Goal: Task Accomplishment & Management: Complete application form

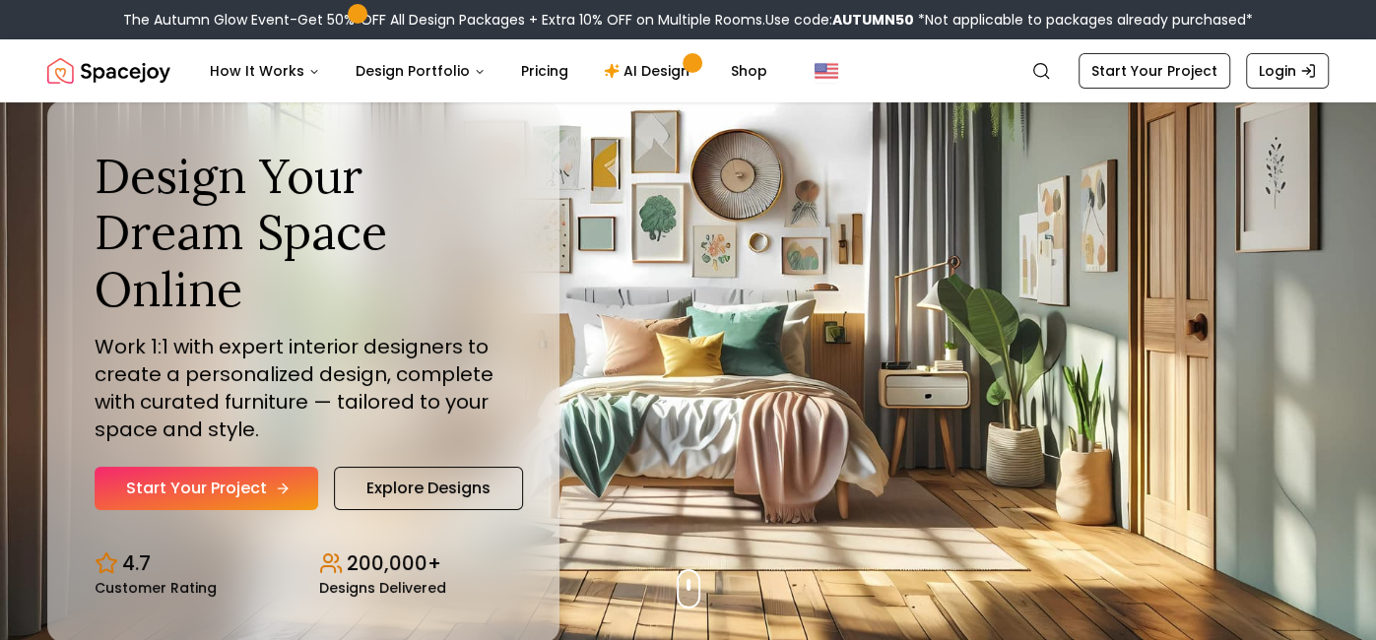
click at [237, 478] on link "Start Your Project" at bounding box center [207, 488] width 224 height 43
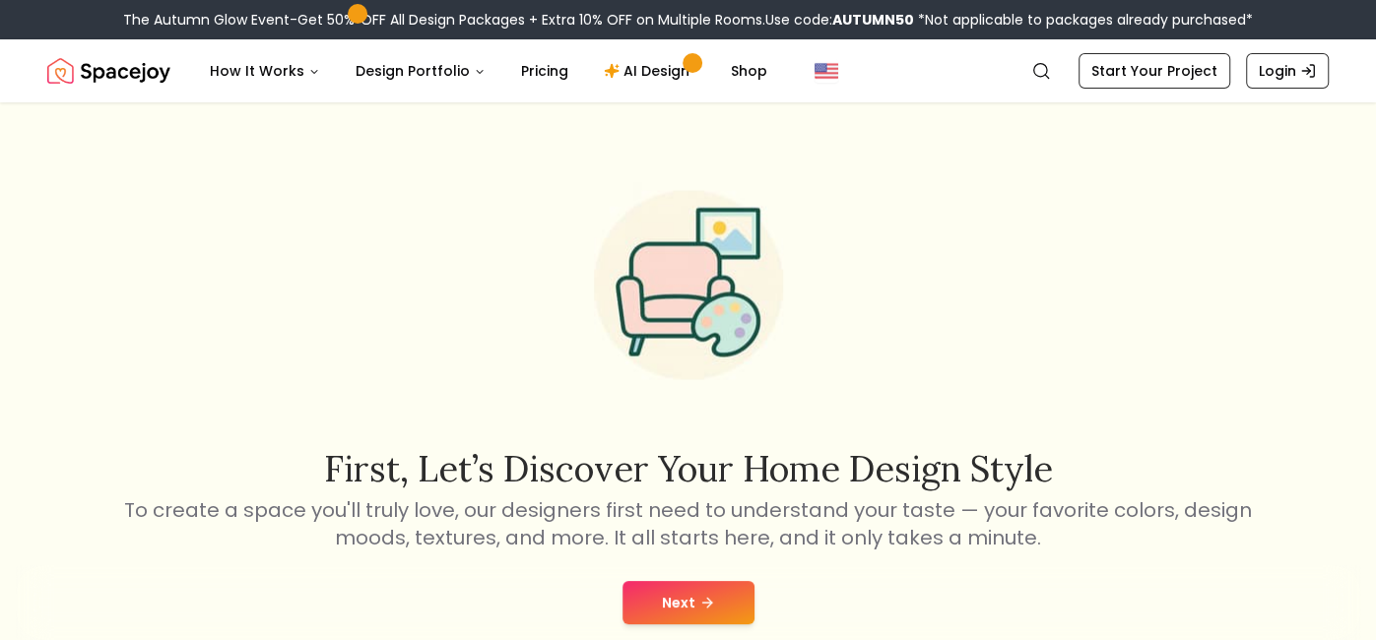
click at [704, 595] on icon at bounding box center [707, 603] width 16 height 16
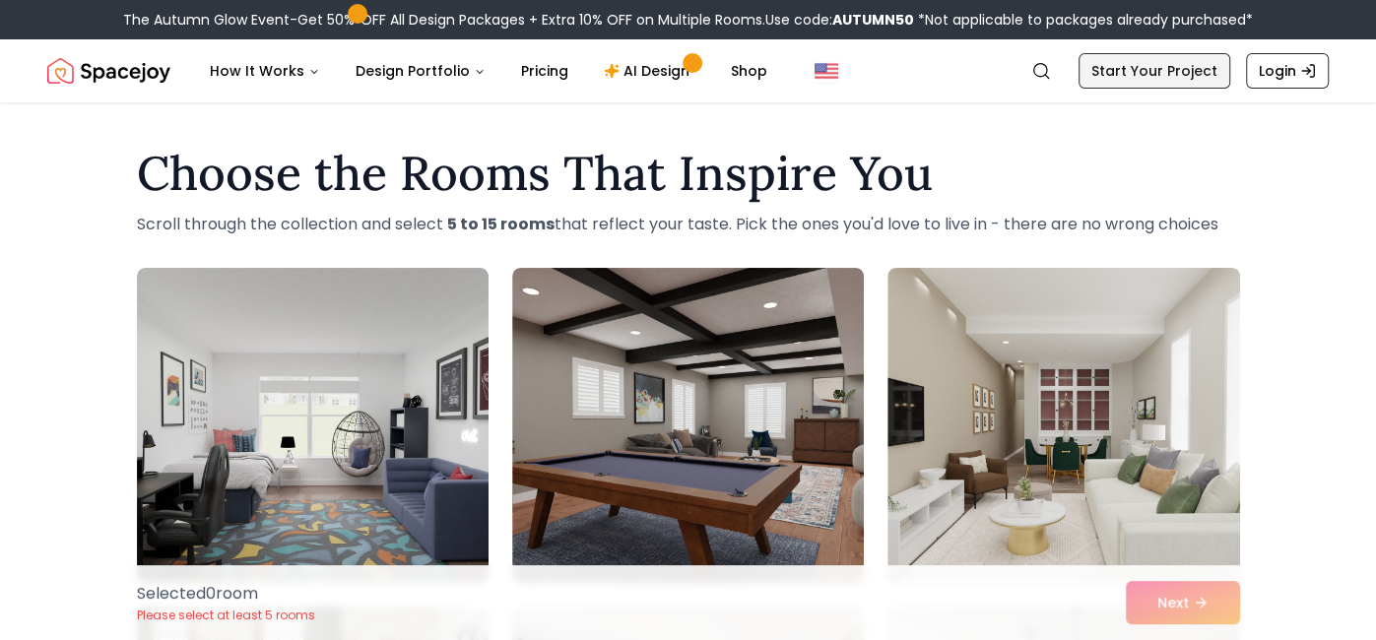
click at [1185, 73] on link "Start Your Project" at bounding box center [1154, 70] width 152 height 35
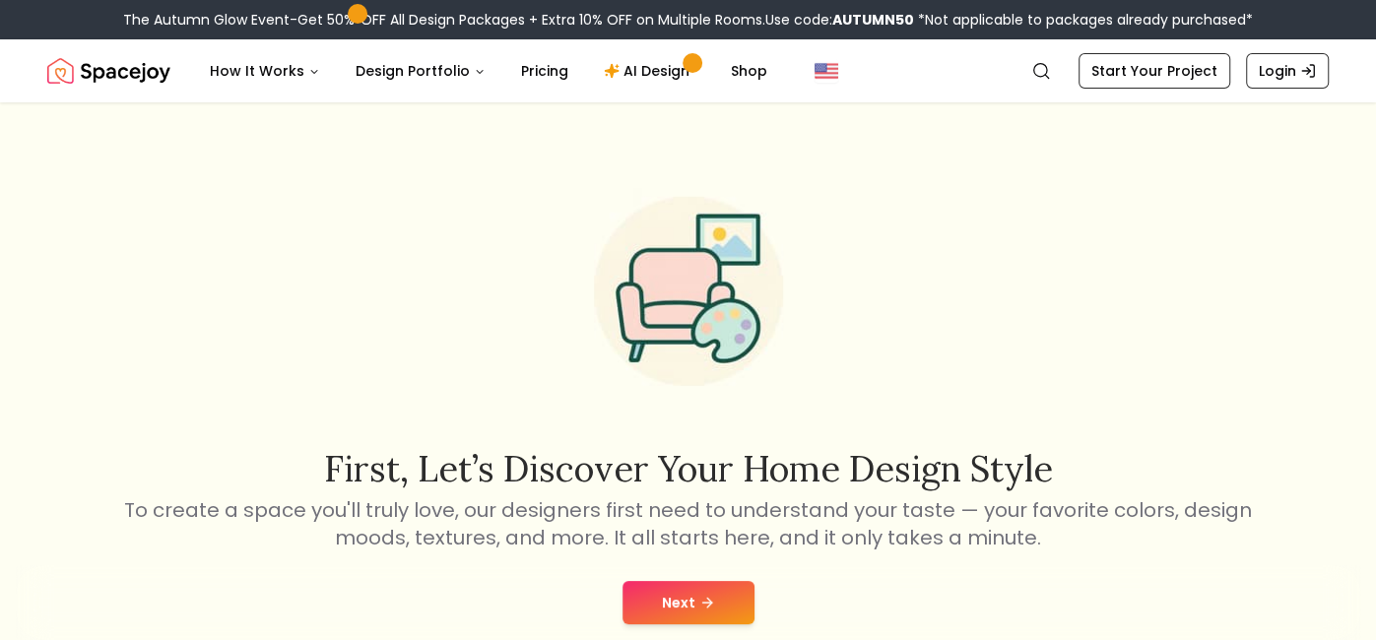
click at [700, 587] on button "Next" at bounding box center [688, 602] width 132 height 43
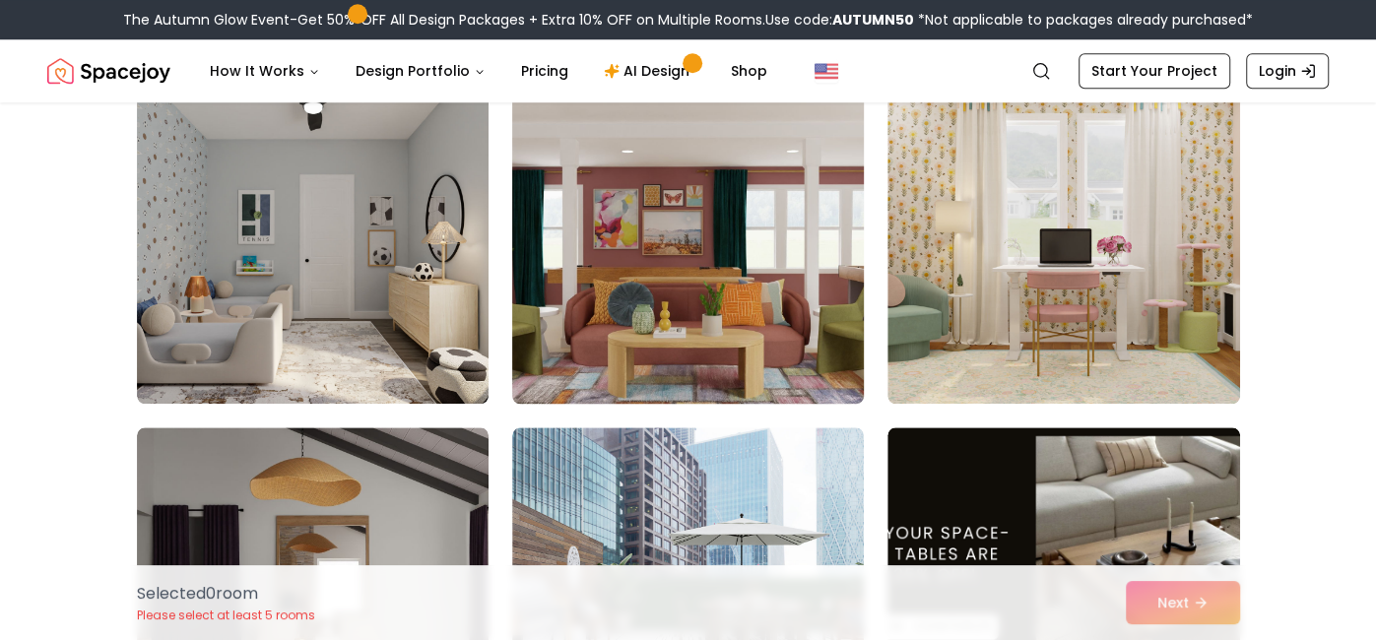
scroll to position [1198, 0]
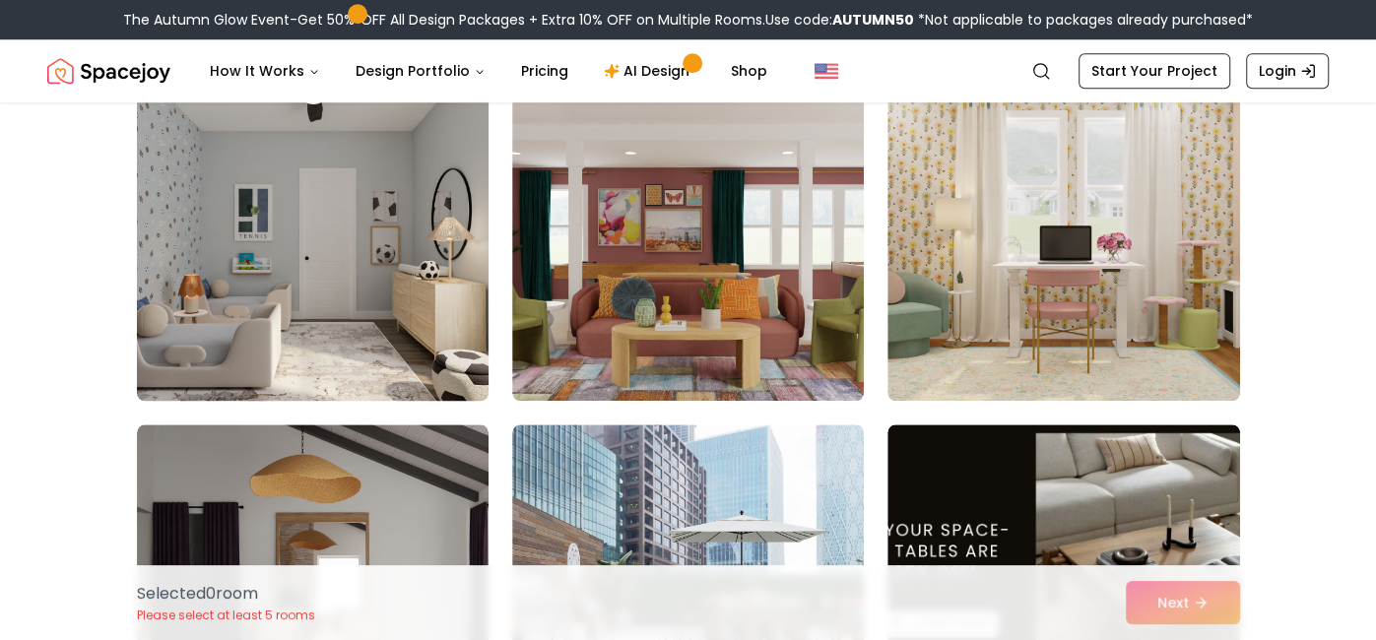
click at [406, 315] on img at bounding box center [312, 243] width 369 height 331
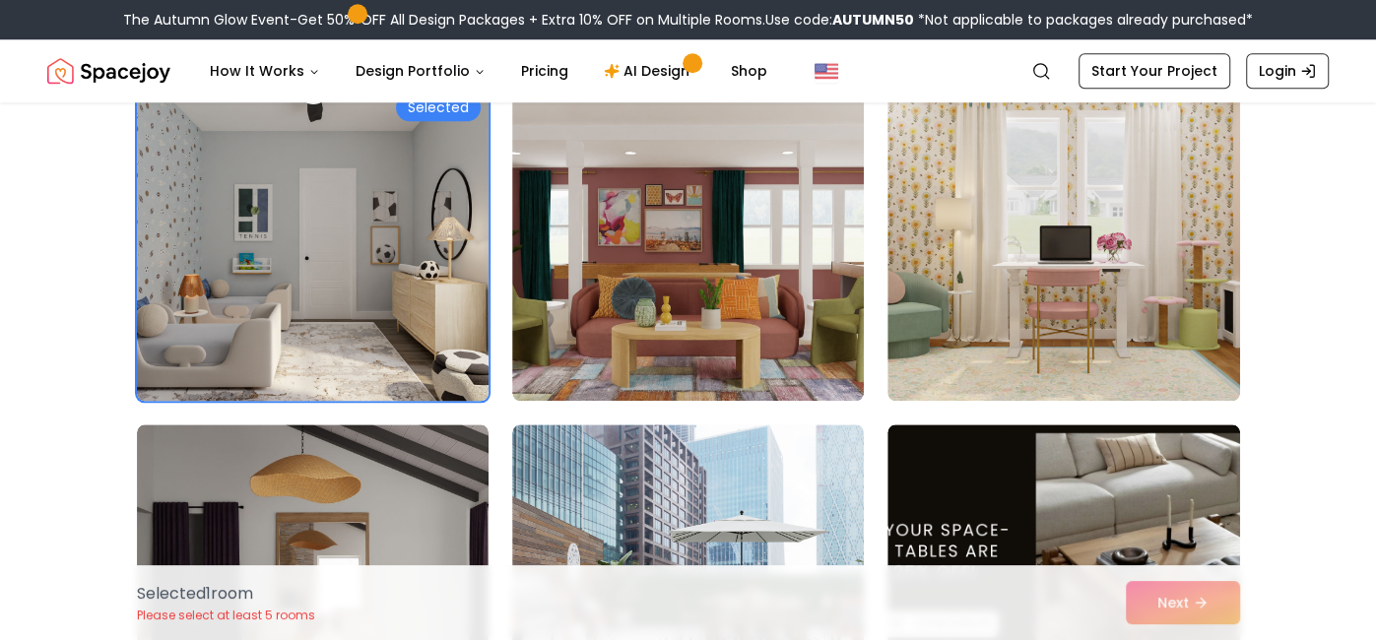
click at [404, 313] on img at bounding box center [312, 243] width 369 height 331
